Goal: Find specific page/section: Find specific page/section

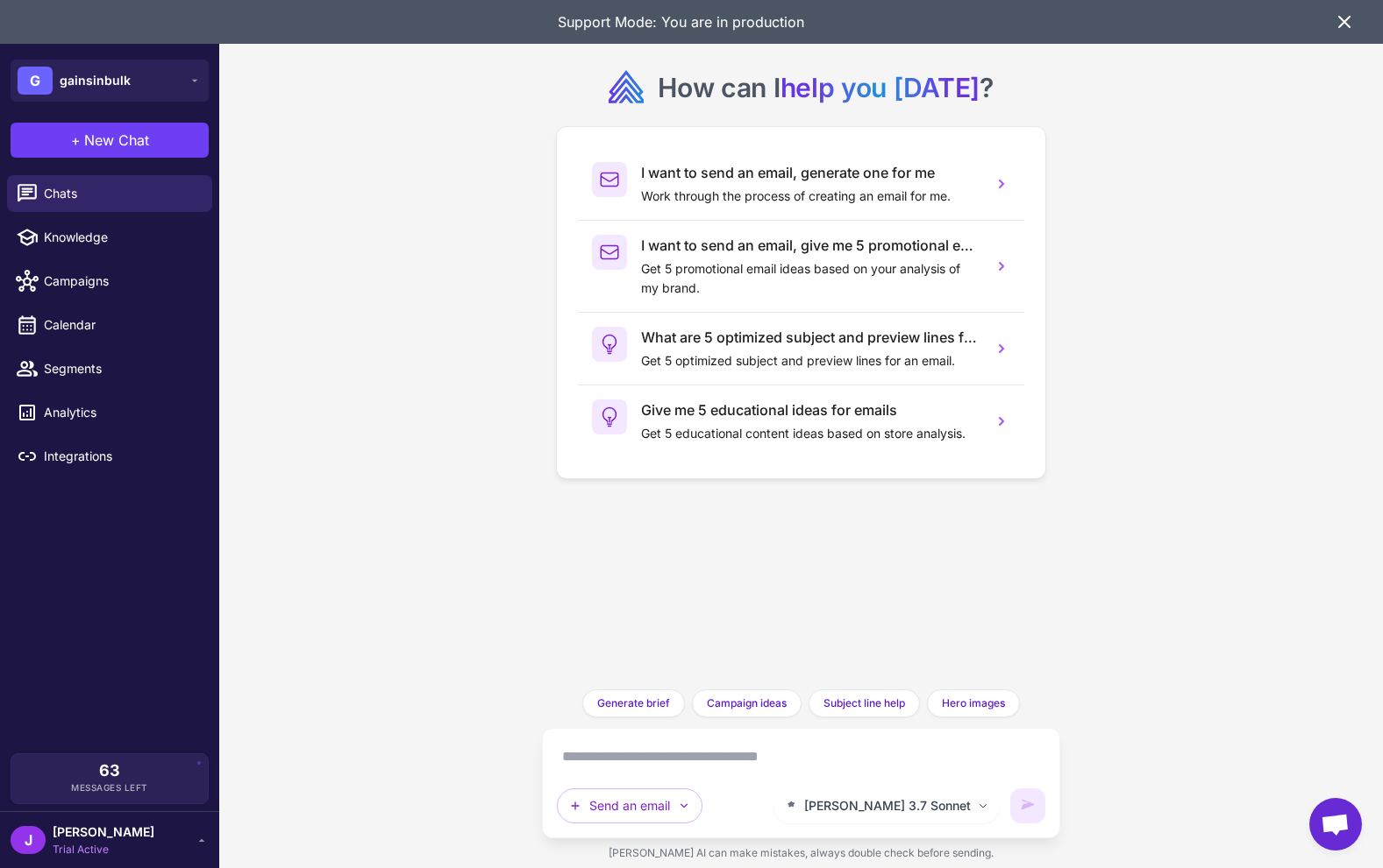
click at [1345, 26] on icon at bounding box center [1344, 22] width 21 height 21
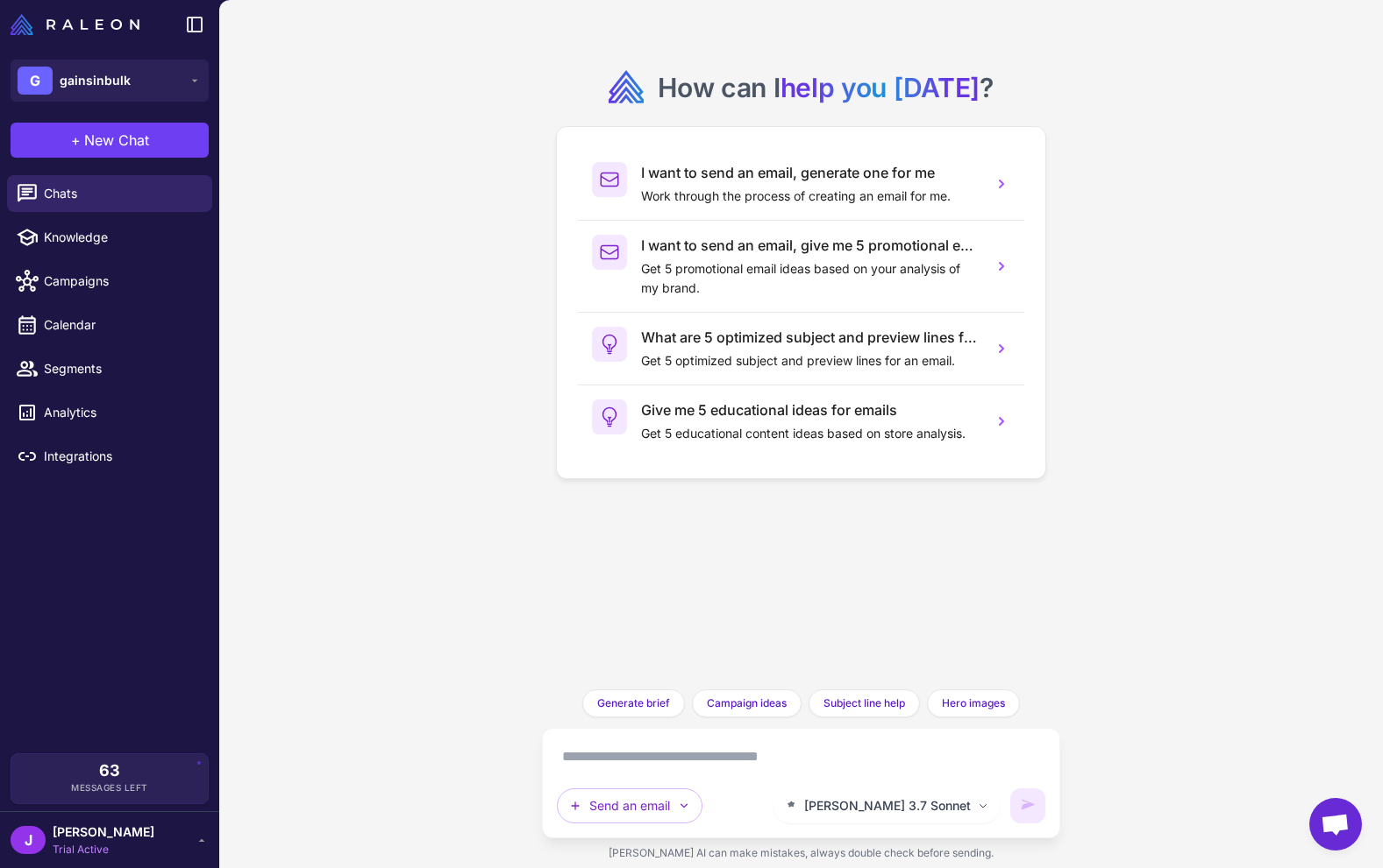
click at [1346, 25] on div "How can I help you [DATE] ? I want to send an email, generate one for me Work t…" at bounding box center [801, 434] width 1163 height 868
